Goal: Task Accomplishment & Management: Manage account settings

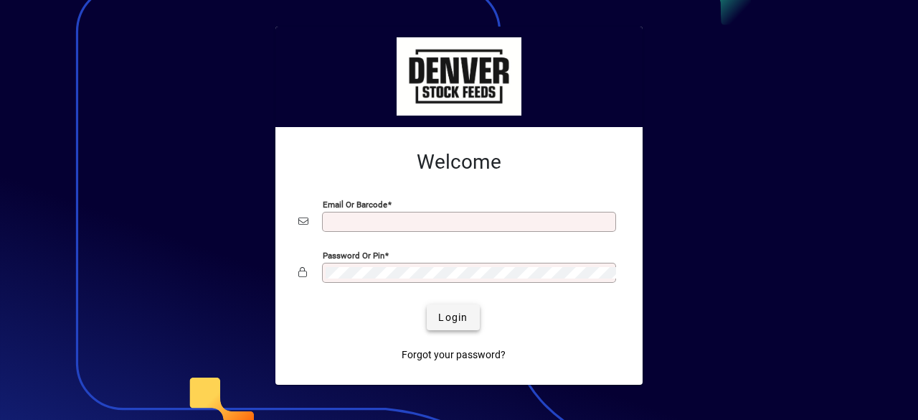
type input "**********"
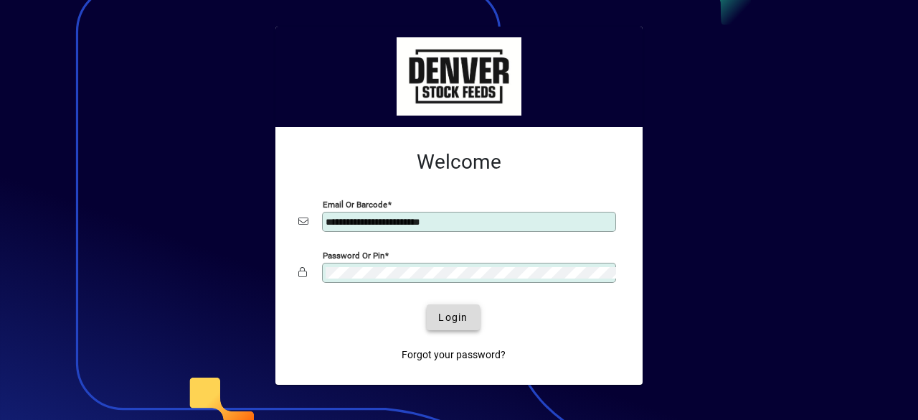
click at [464, 321] on span "Login" at bounding box center [452, 317] width 29 height 15
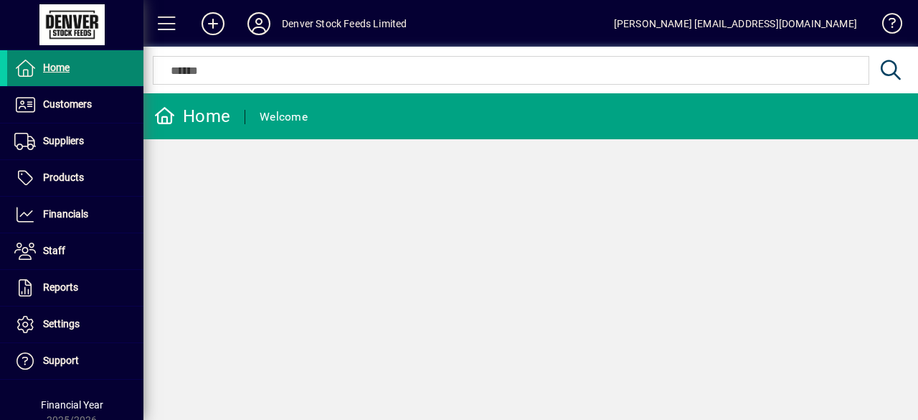
click at [85, 71] on span at bounding box center [75, 68] width 136 height 34
